Goal: Task Accomplishment & Management: Complete application form

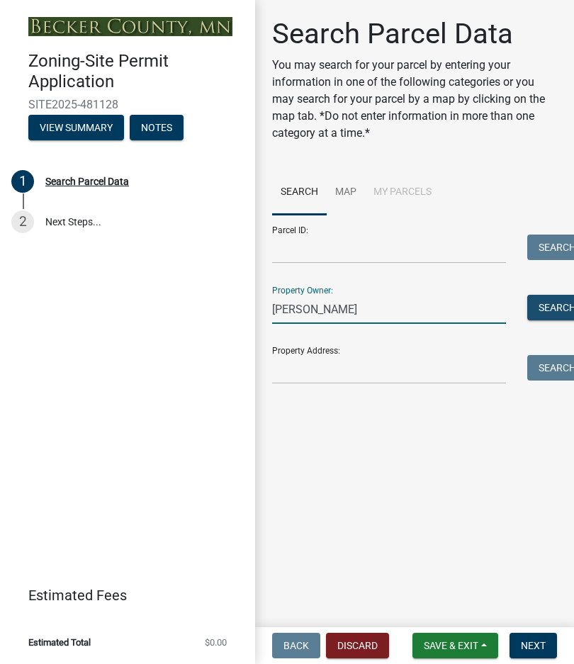
type input "[PERSON_NAME]"
click at [540, 308] on button "Search" at bounding box center [557, 307] width 60 height 25
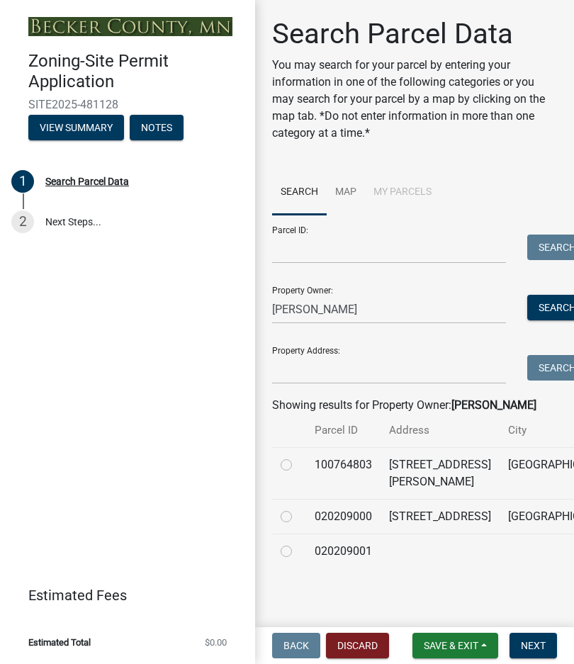
click at [297, 456] on label at bounding box center [297, 456] width 0 height 0
click at [297, 465] on input "radio" at bounding box center [301, 460] width 9 height 9
radio input "true"
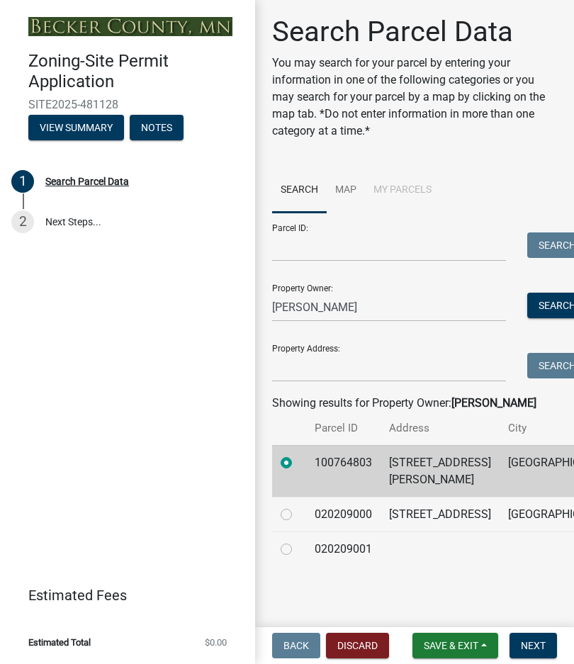
scroll to position [61, 0]
click at [538, 643] on span "Next" at bounding box center [532, 644] width 25 height 11
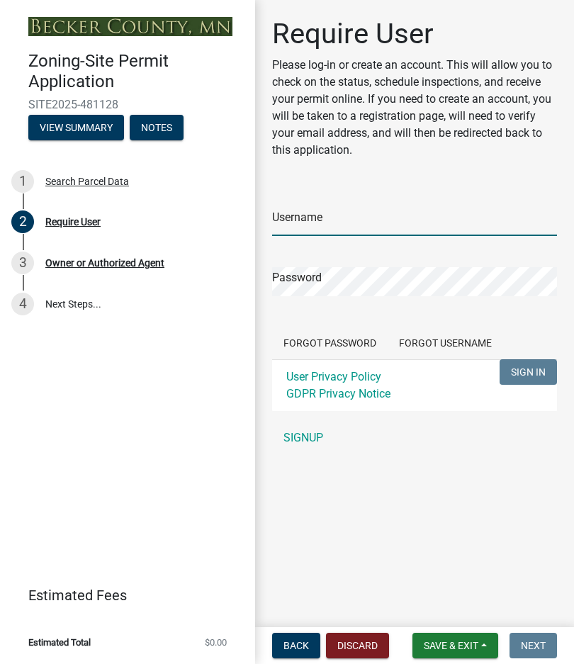
click at [352, 229] on input "Username" at bounding box center [414, 221] width 285 height 29
type input "robynthor"
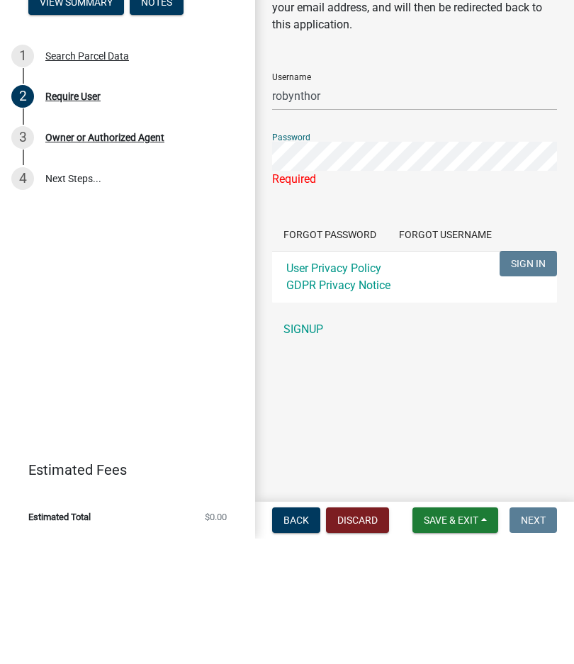
click at [307, 440] on link "SIGNUP" at bounding box center [414, 454] width 285 height 28
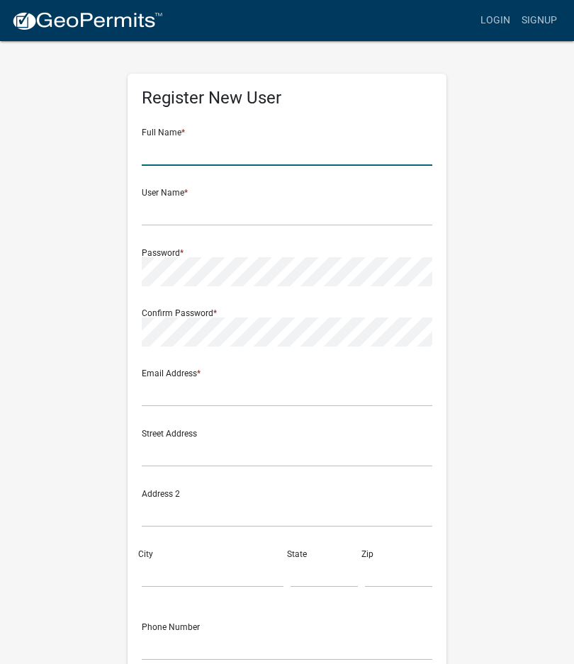
click at [195, 148] on input "text" at bounding box center [287, 151] width 290 height 29
type input "[PERSON_NAME]"
type input "[EMAIL_ADDRESS][DOMAIN_NAME]"
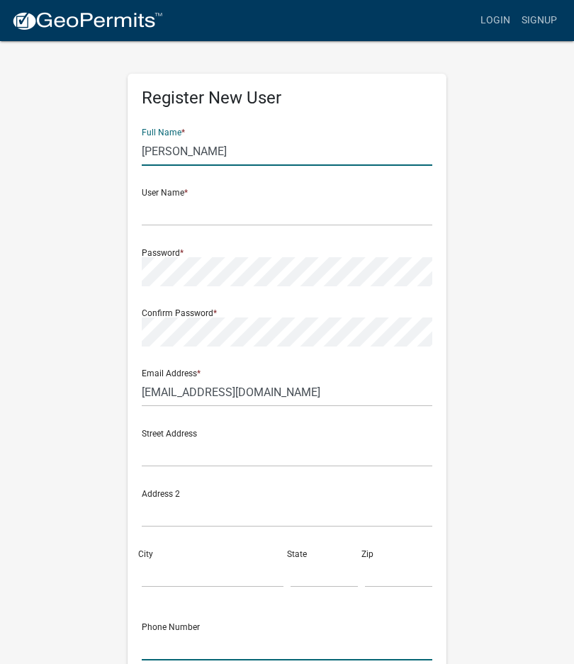
type input "7013619269"
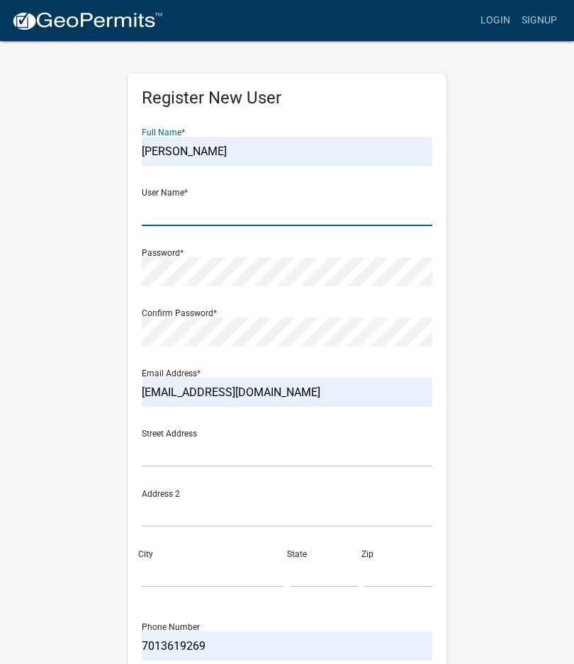
click at [227, 207] on input "text" at bounding box center [287, 211] width 290 height 29
type input "robynthor"
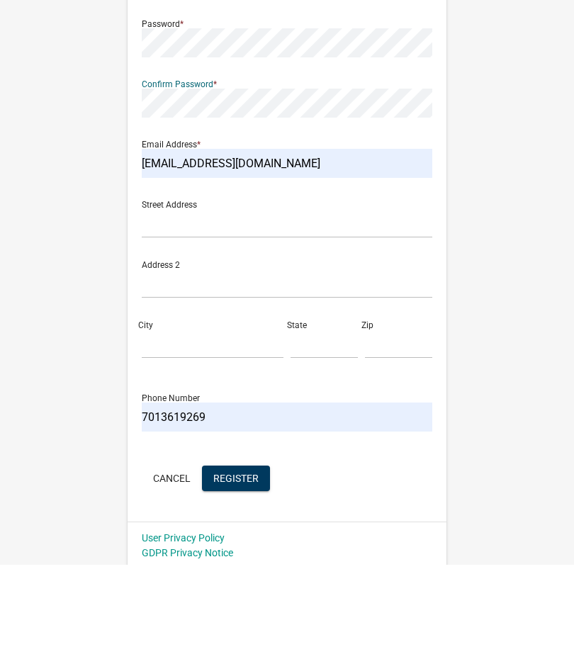
scroll to position [133, 0]
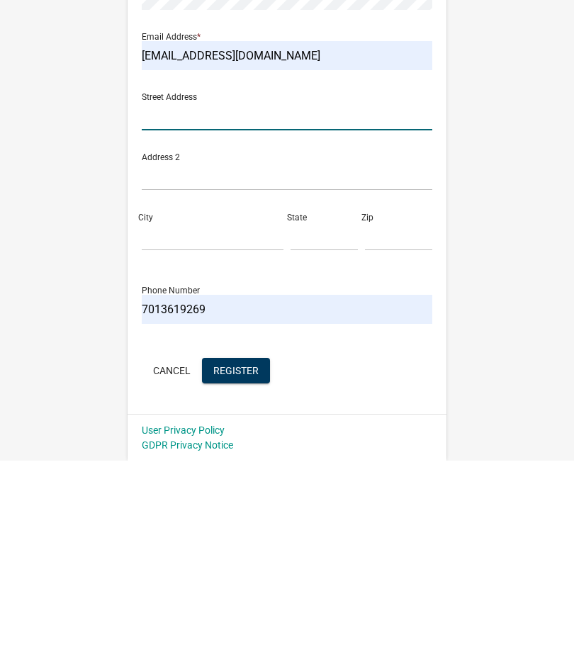
click at [232, 305] on input "text" at bounding box center [287, 319] width 290 height 29
type input "[STREET_ADDRESS]"
type input "Fargo"
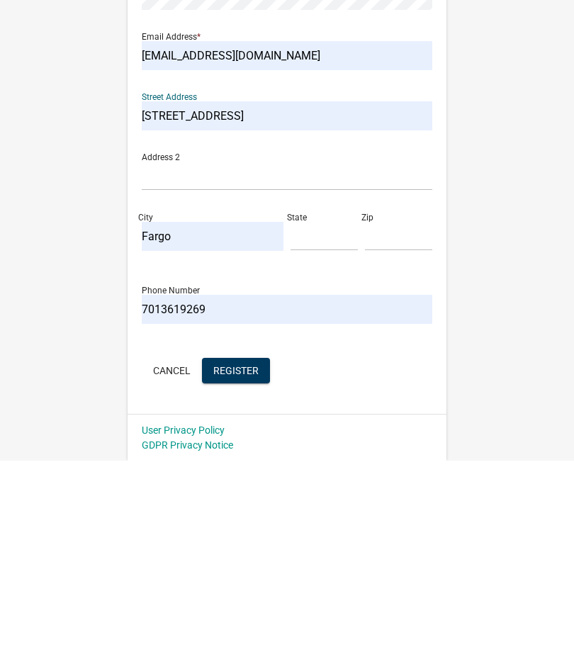
scroll to position [68, 0]
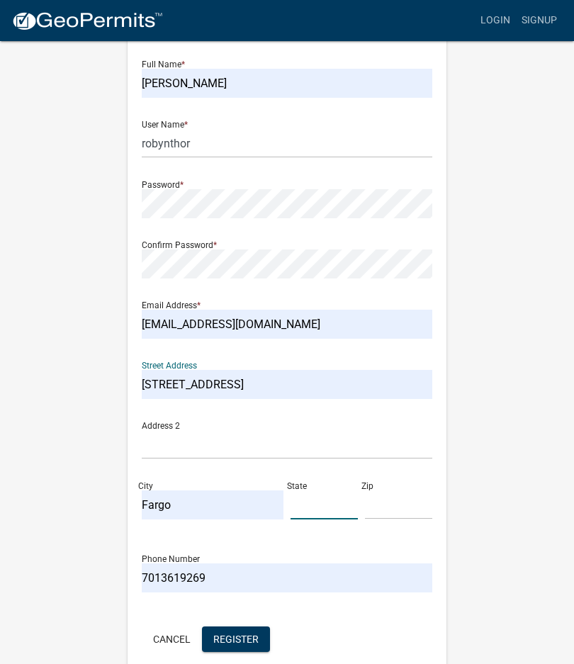
type input "ND"
type input "58102"
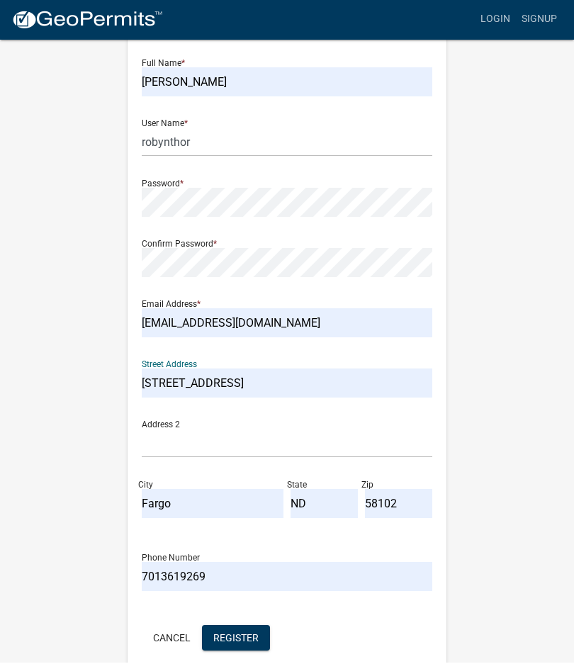
scroll to position [0, 0]
